Goal: Find contact information: Find contact information

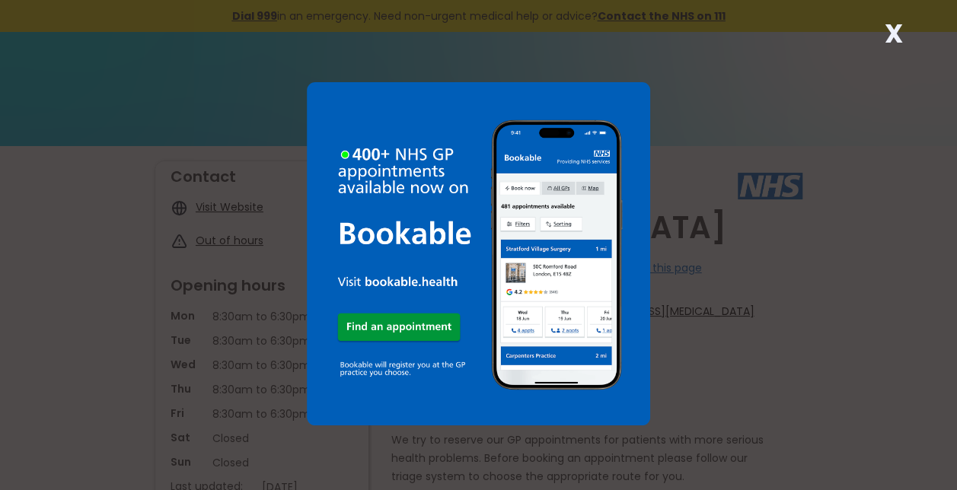
click at [904, 37] on div "X" at bounding box center [893, 39] width 30 height 30
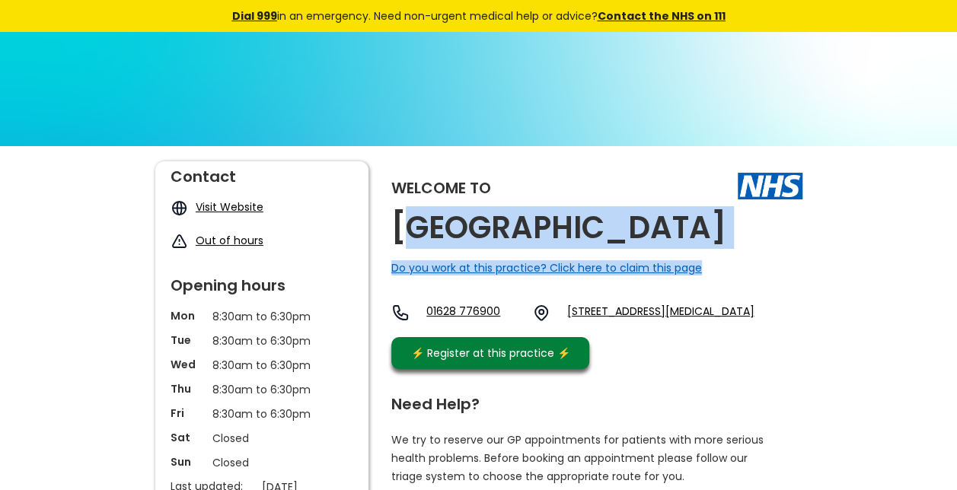
drag, startPoint x: 751, startPoint y: 239, endPoint x: 405, endPoint y: 232, distance: 345.6
click at [405, 232] on div "Welcome to [GEOGRAPHIC_DATA] Do you work at this practice? Click here to claim …" at bounding box center [596, 268] width 411 height 215
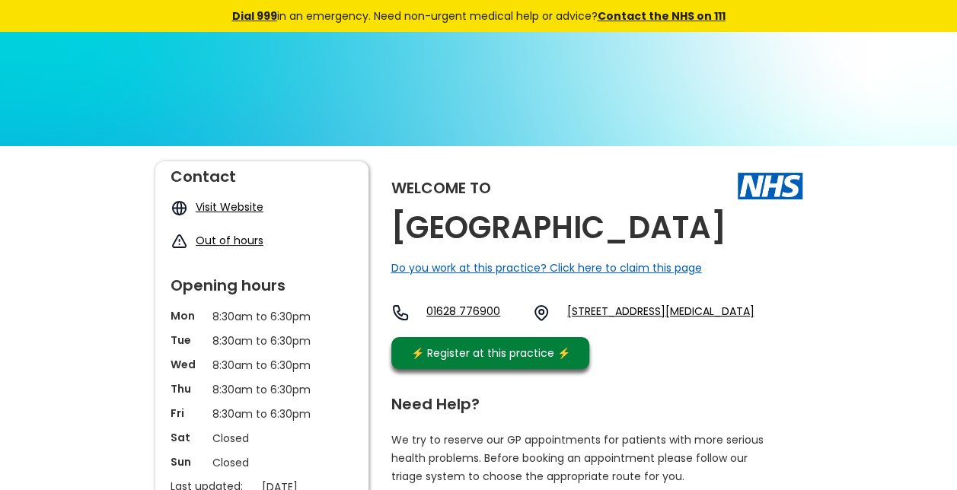
drag, startPoint x: 405, startPoint y: 232, endPoint x: 390, endPoint y: 225, distance: 17.0
drag, startPoint x: 390, startPoint y: 219, endPoint x: 730, endPoint y: 217, distance: 340.3
copy h2 "[GEOGRAPHIC_DATA]"
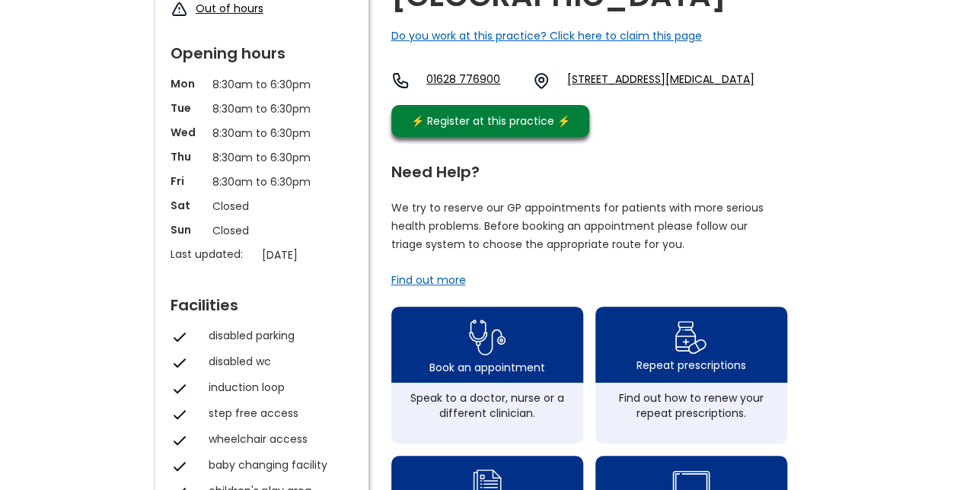
scroll to position [152, 0]
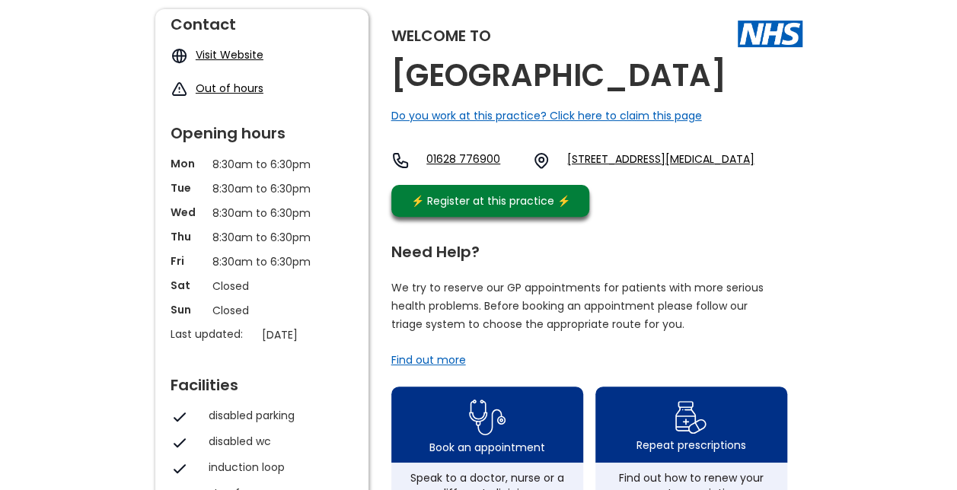
drag, startPoint x: 725, startPoint y: 184, endPoint x: 589, endPoint y: 166, distance: 136.7
click at [589, 166] on div "01628 776900 [STREET_ADDRESS][MEDICAL_DATA]" at bounding box center [572, 164] width 363 height 26
click at [738, 177] on div "01628 776900 [STREET_ADDRESS][MEDICAL_DATA]" at bounding box center [572, 164] width 363 height 26
drag, startPoint x: 723, startPoint y: 203, endPoint x: 639, endPoint y: 178, distance: 87.4
click at [639, 178] on div "Welcome to [GEOGRAPHIC_DATA] Do you work at this practice? Click here to claim …" at bounding box center [596, 116] width 411 height 215
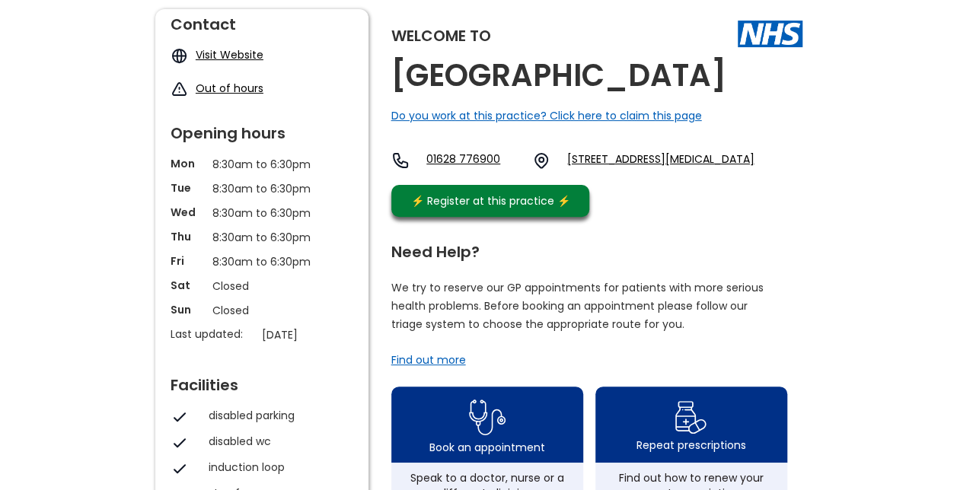
copy link "Sl6 6jj, [GEOGRAPHIC_DATA]"
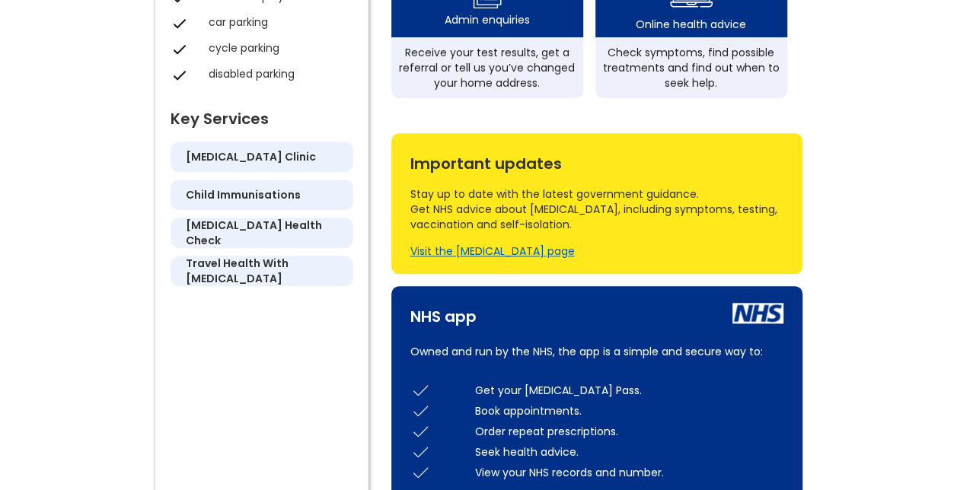
scroll to position [837, 0]
